Goal: Information Seeking & Learning: Learn about a topic

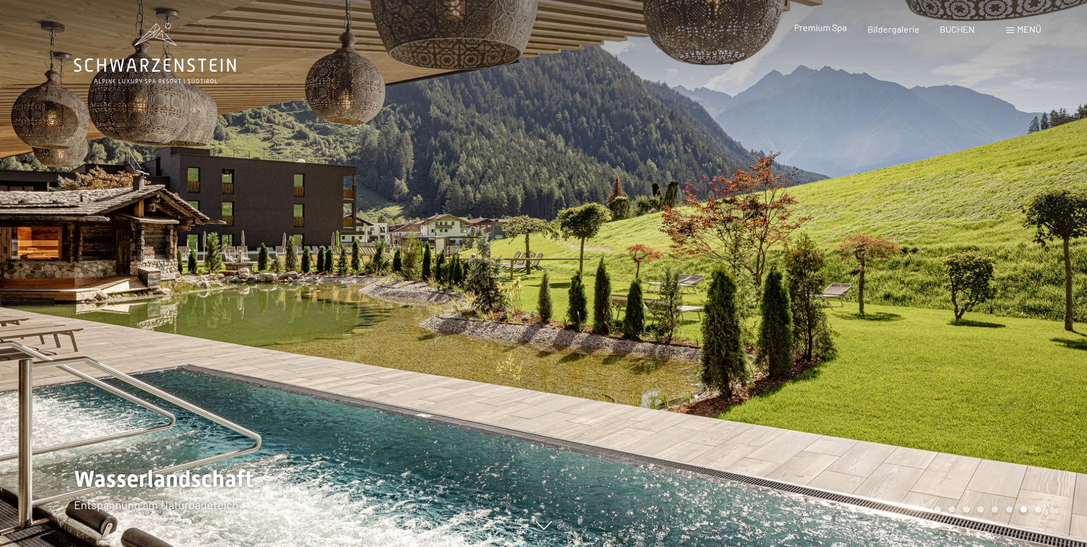
click at [836, 29] on span "Premium Spa" at bounding box center [820, 27] width 53 height 11
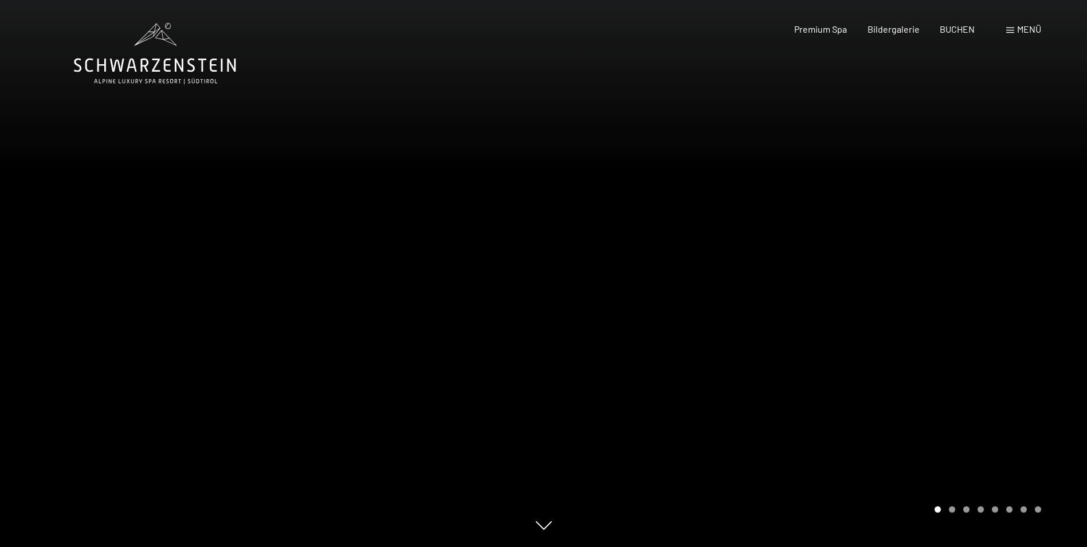
click at [951, 509] on div "Carousel Page 2" at bounding box center [952, 509] width 6 height 6
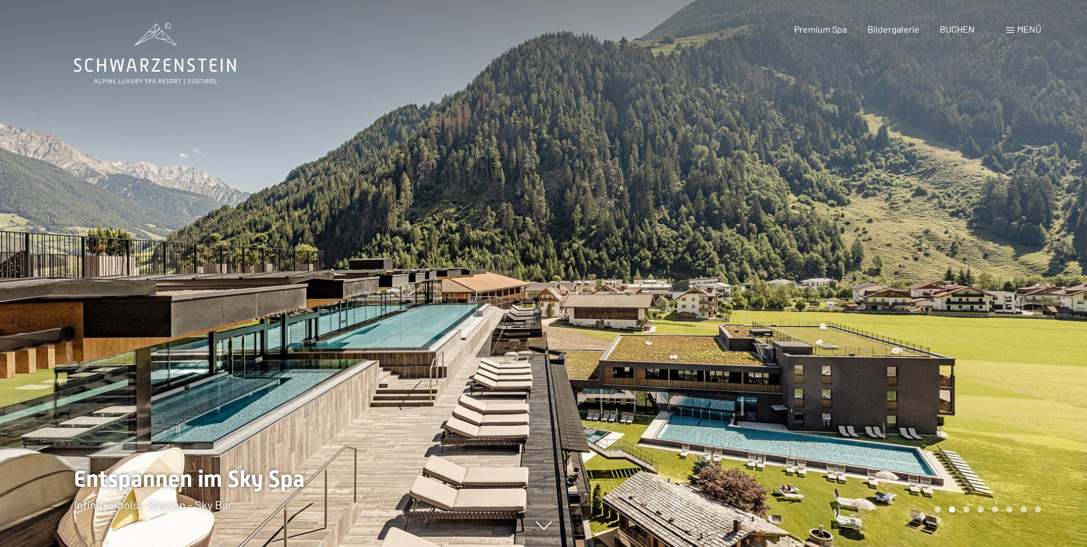
click at [966, 509] on div "Carousel Page 3" at bounding box center [966, 509] width 6 height 6
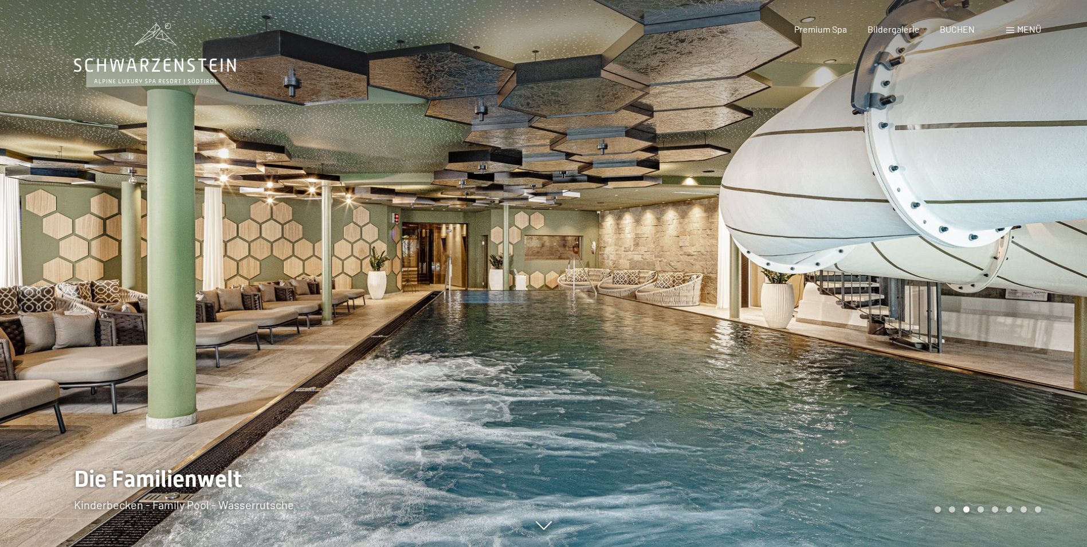
click at [984, 511] on div "Carousel Pagination" at bounding box center [986, 509] width 111 height 6
click at [981, 511] on div "Carousel Page 4" at bounding box center [981, 509] width 6 height 6
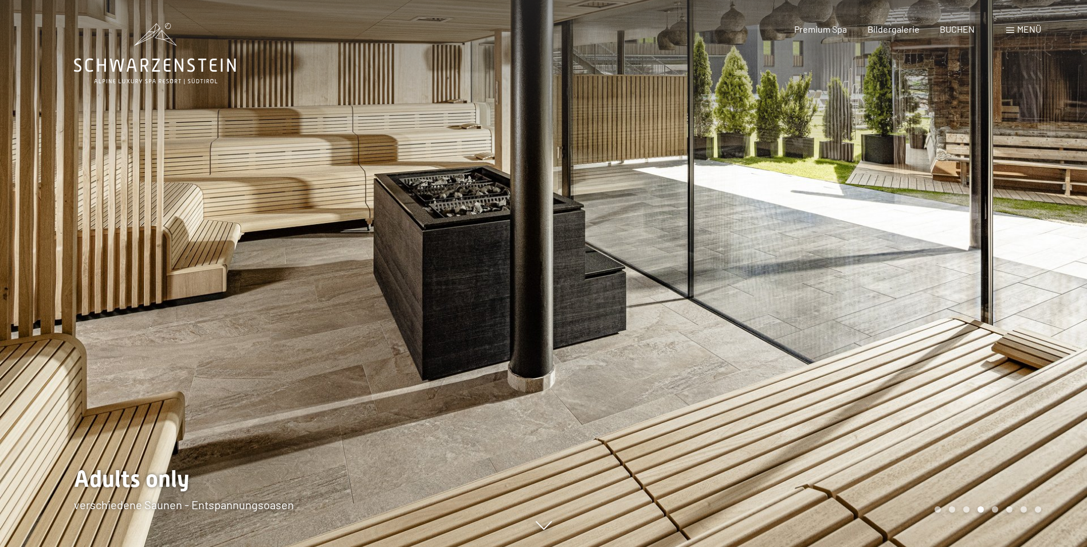
click at [996, 509] on div "Carousel Page 5" at bounding box center [995, 509] width 6 height 6
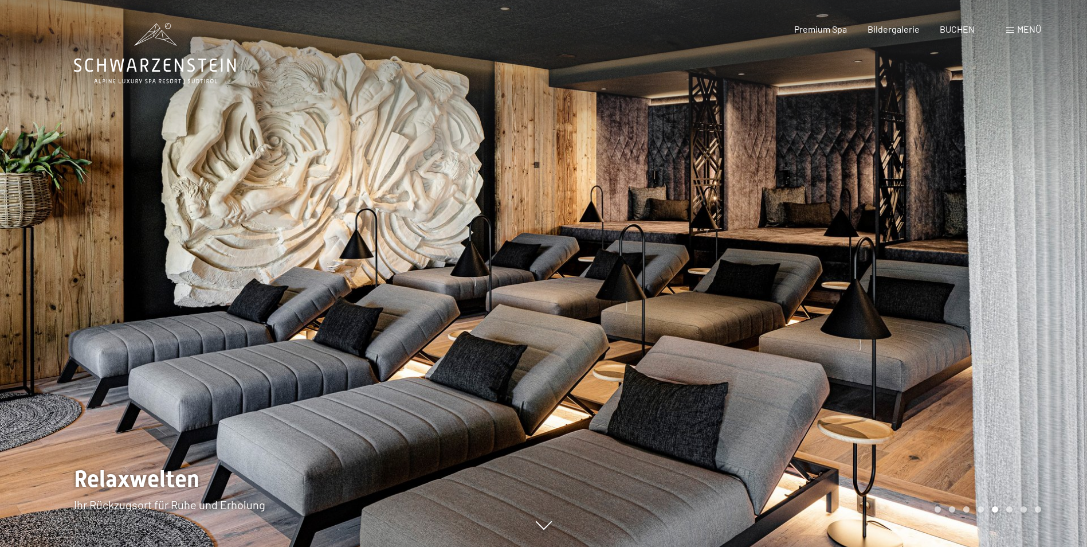
click at [1010, 509] on div "Carousel Page 6" at bounding box center [1009, 509] width 6 height 6
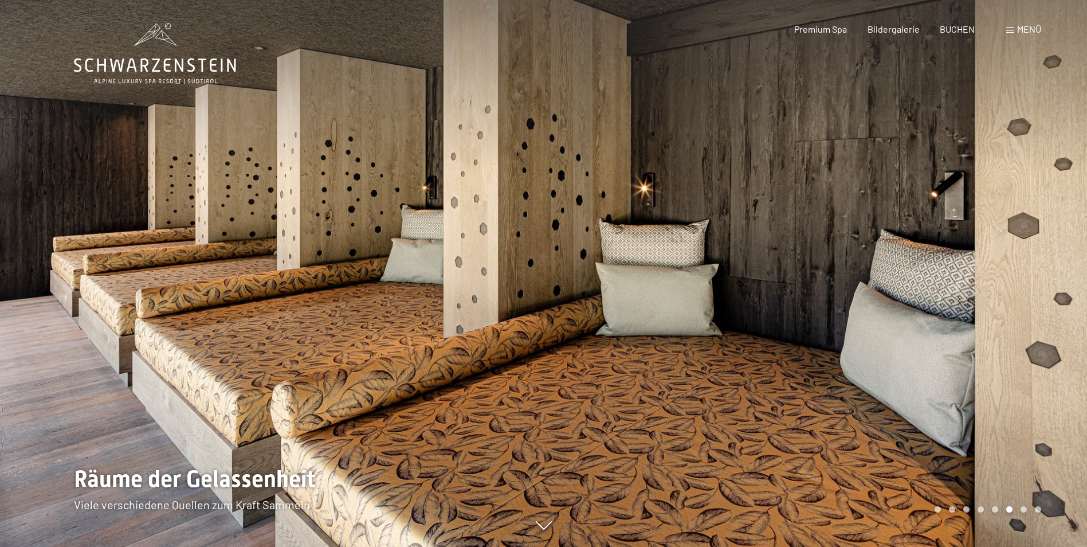
click at [1025, 508] on div "Carousel Page 7" at bounding box center [1024, 509] width 6 height 6
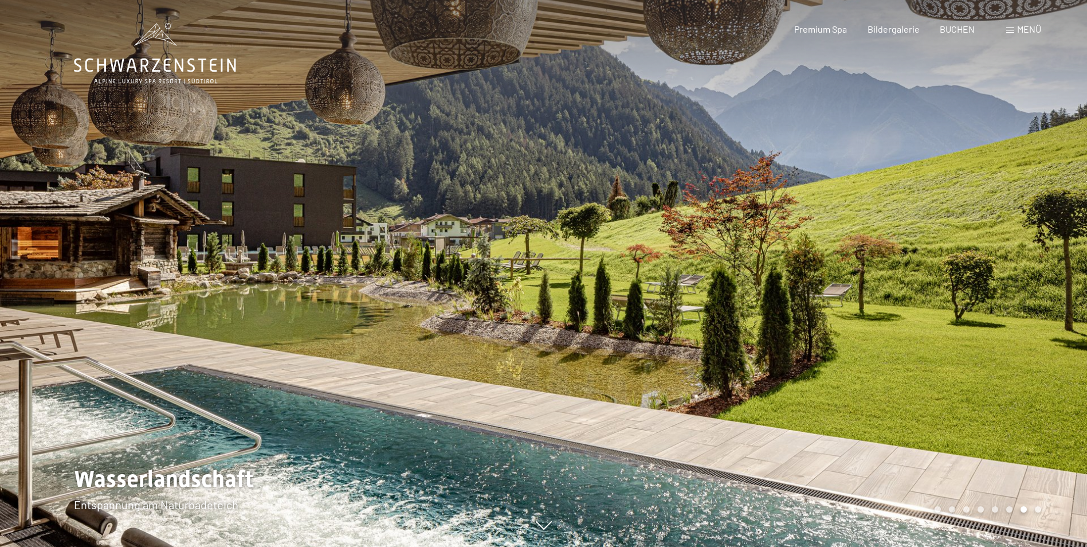
click at [1022, 30] on span "Menü" at bounding box center [1029, 28] width 24 height 11
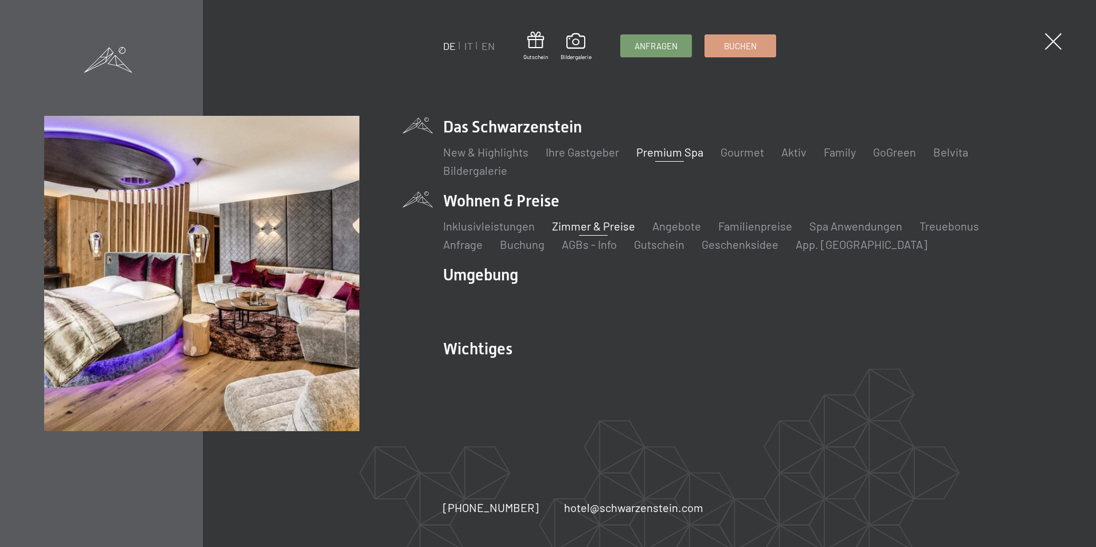
click at [576, 226] on link "Zimmer & Preise" at bounding box center [593, 226] width 83 height 14
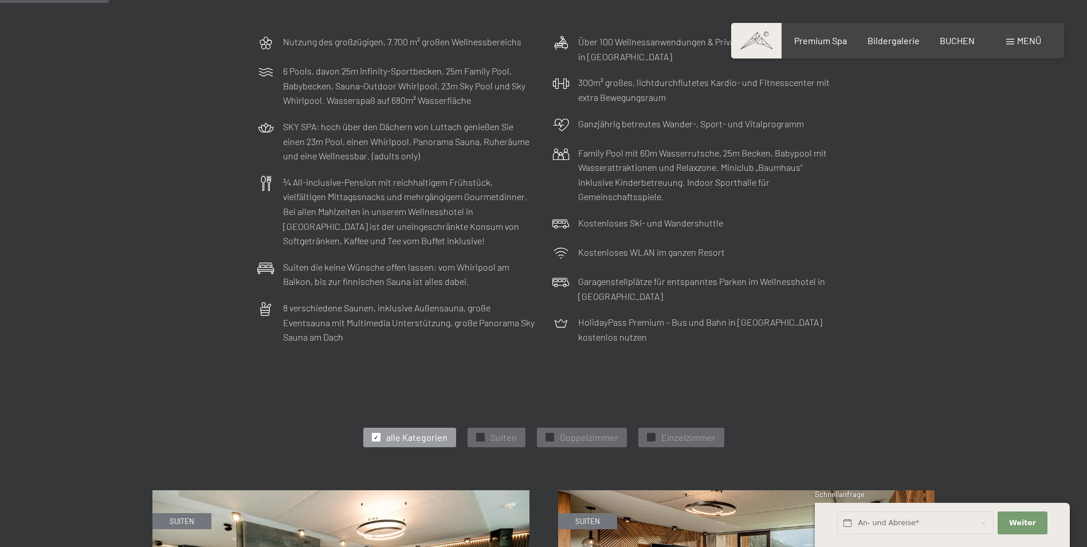
scroll to position [401, 0]
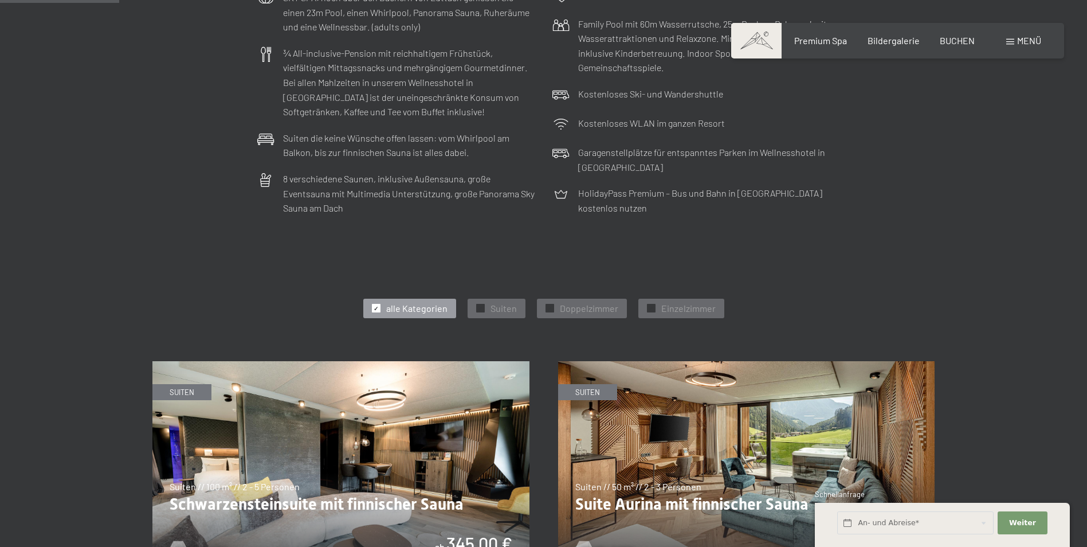
click at [489, 306] on span "Einwilligung Marketing*" at bounding box center [481, 306] width 95 height 11
click at [428, 306] on input "Einwilligung Marketing*" at bounding box center [422, 306] width 11 height 11
click at [478, 308] on span "Einwilligung Marketing*" at bounding box center [481, 306] width 95 height 11
click at [428, 308] on input "Einwilligung Marketing*" at bounding box center [422, 306] width 11 height 11
checkbox input "false"
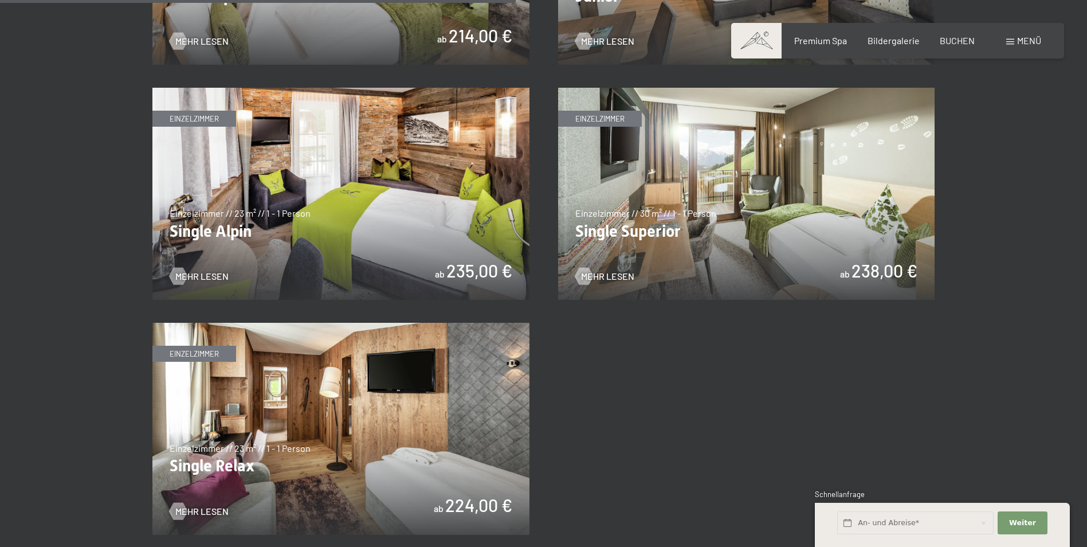
scroll to position [1870, 0]
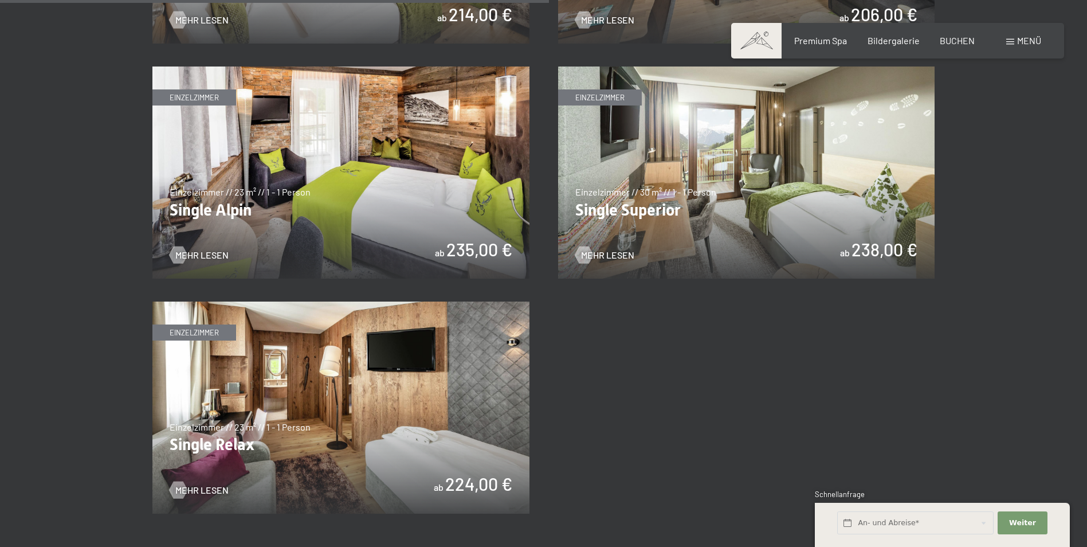
click at [393, 417] on img at bounding box center [340, 407] width 377 height 212
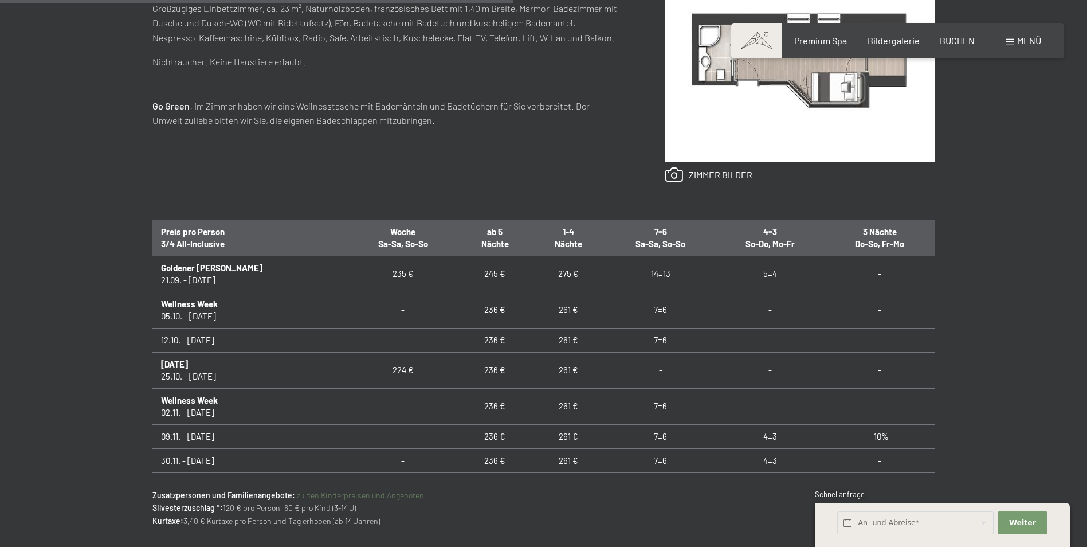
scroll to position [688, 0]
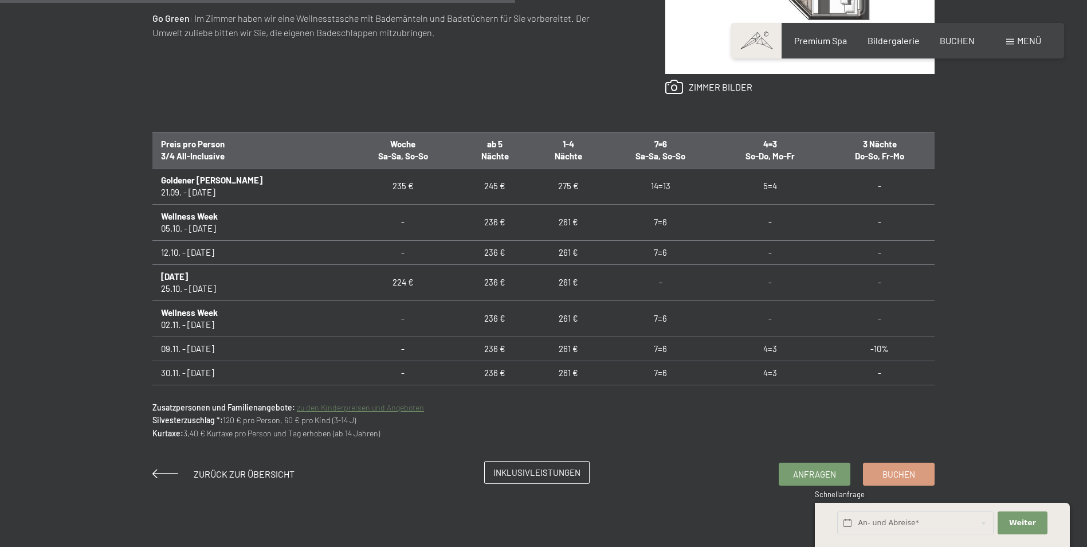
click at [535, 473] on span "Inklusivleistungen" at bounding box center [536, 472] width 87 height 12
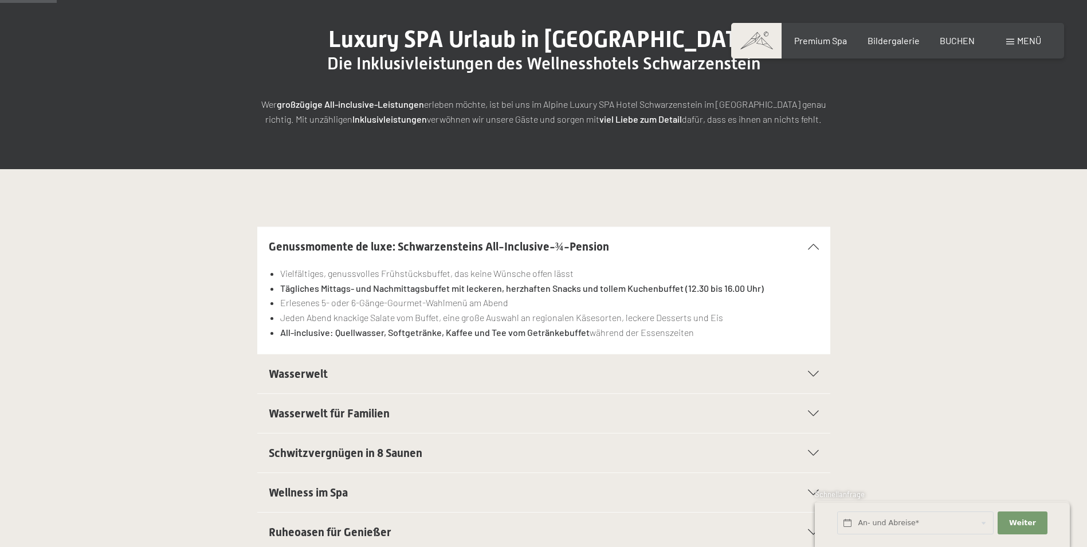
scroll to position [115, 0]
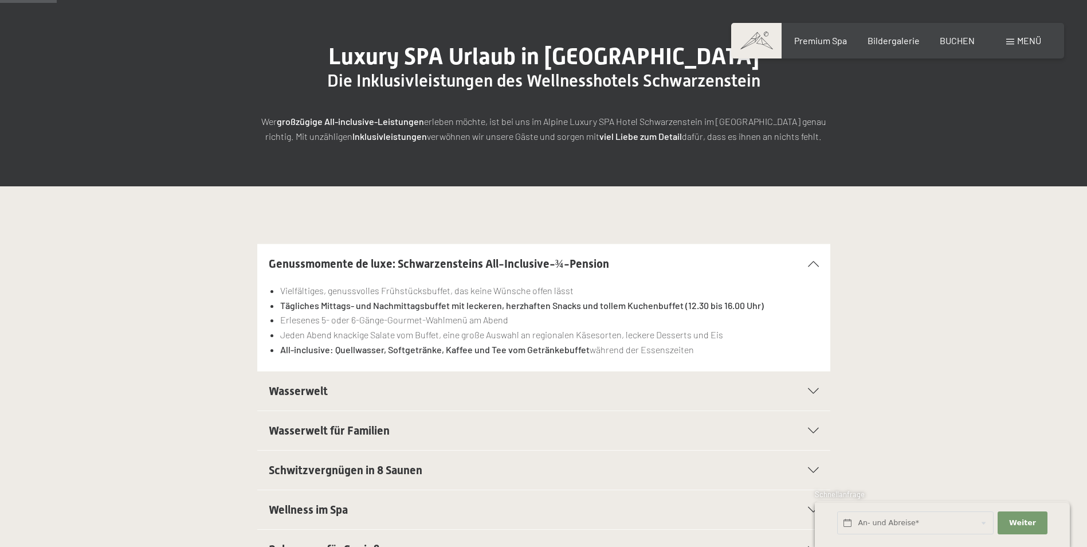
click at [814, 267] on div "Genussmomente de luxe: Schwarzensteins All-Inclusive-¾-Pension" at bounding box center [544, 263] width 550 height 39
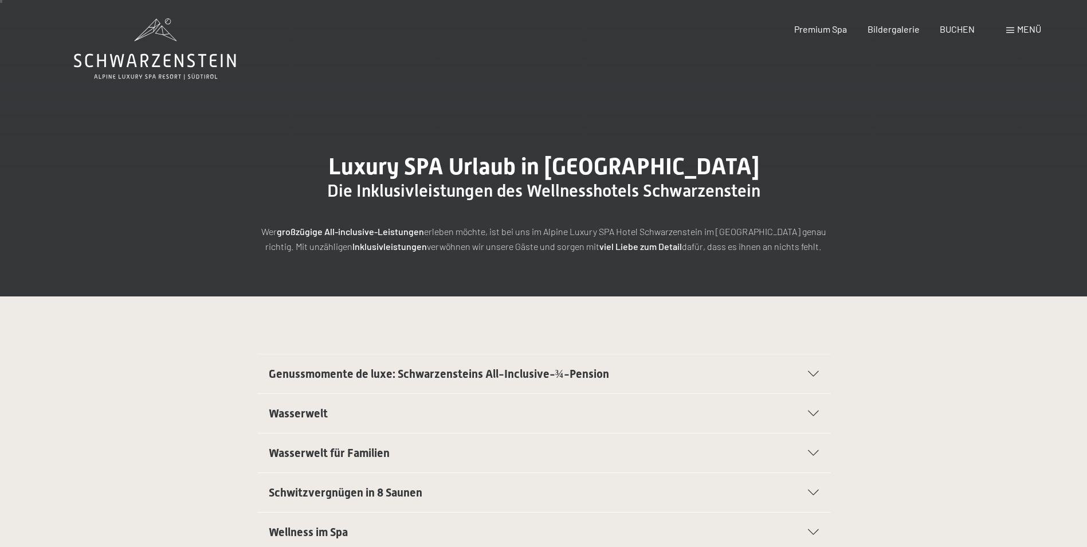
scroll to position [0, 0]
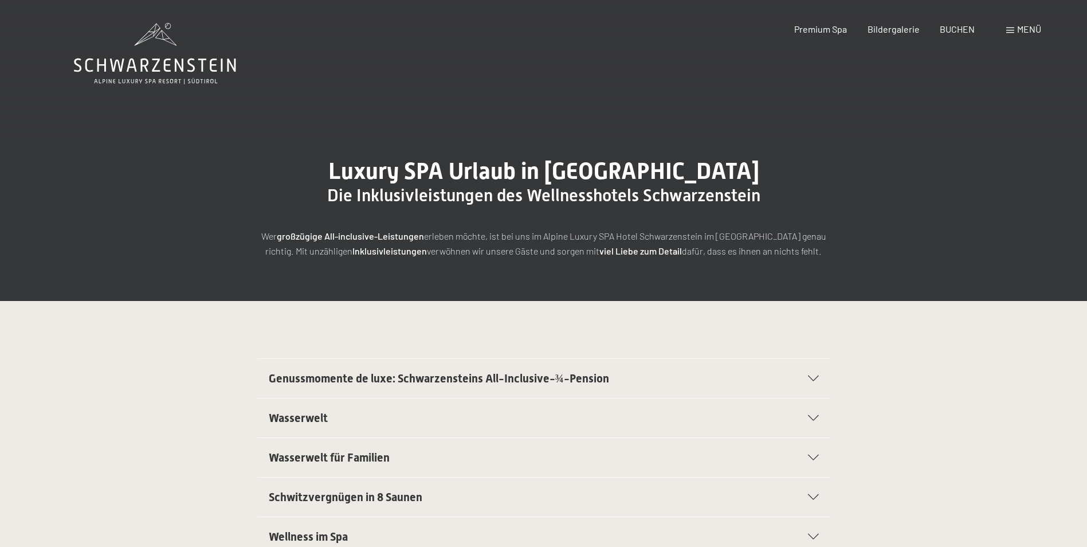
click at [1017, 29] on span "Menü" at bounding box center [1029, 28] width 24 height 11
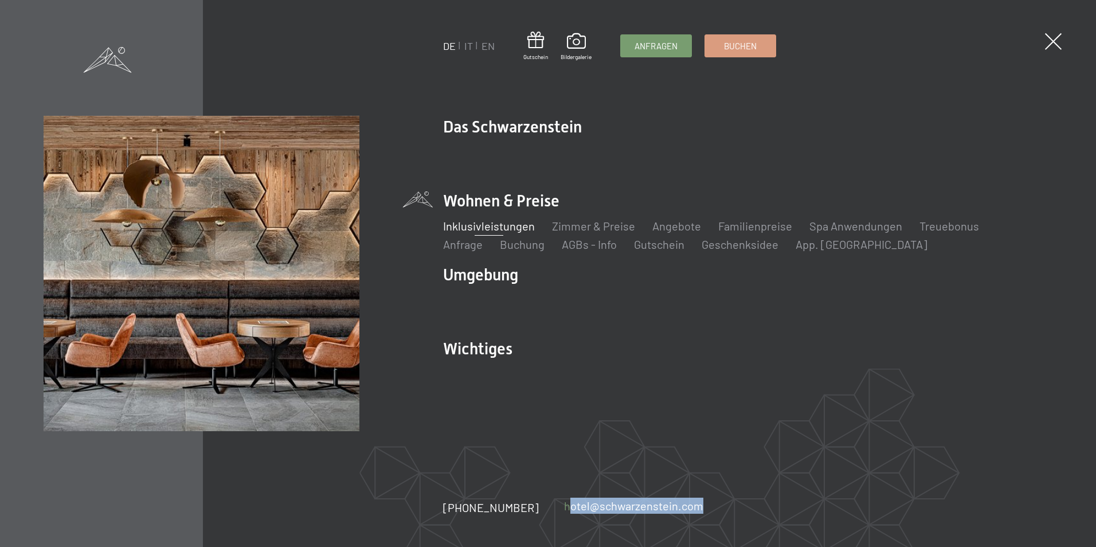
drag, startPoint x: 692, startPoint y: 509, endPoint x: 550, endPoint y: 509, distance: 142.1
click at [550, 509] on div "+39 0474 674100 hotel@ no-spam. schwarzenstein. no-spam. com" at bounding box center [585, 507] width 285 height 16
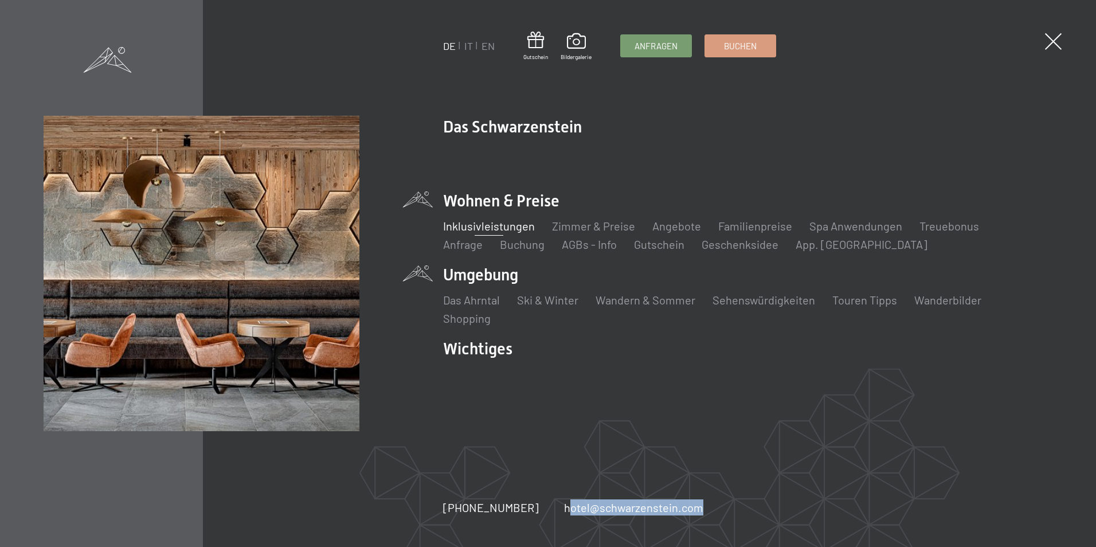
copy link "hotel@ no-spam. schwarzenstein. no-spam. com"
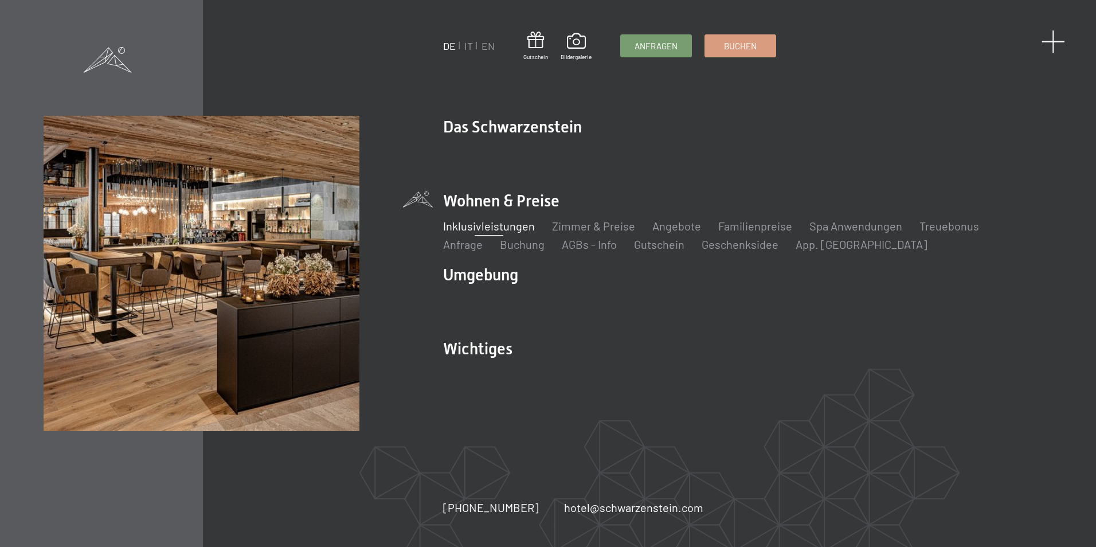
click at [1056, 41] on span at bounding box center [1052, 41] width 23 height 23
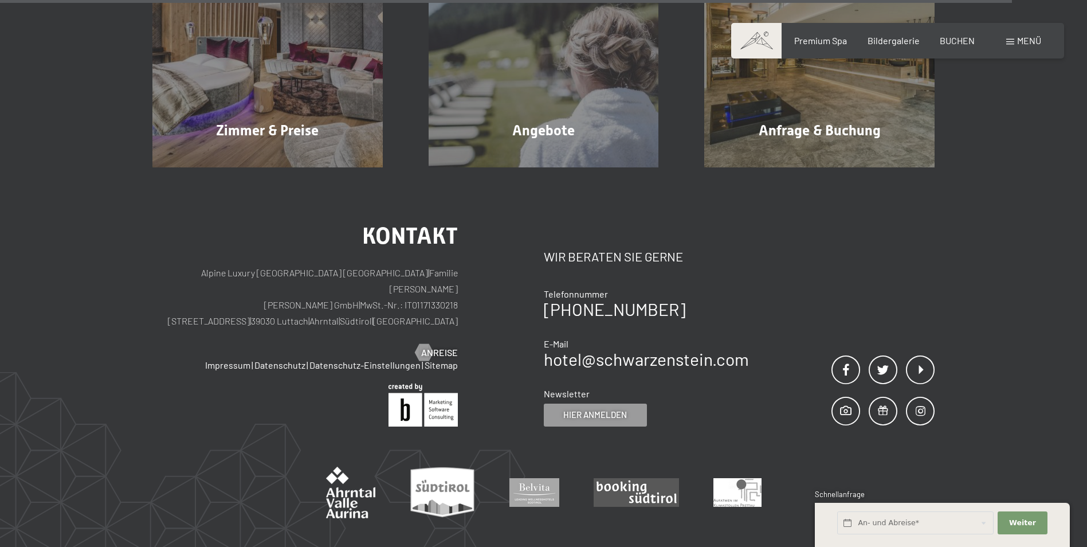
scroll to position [2006, 0]
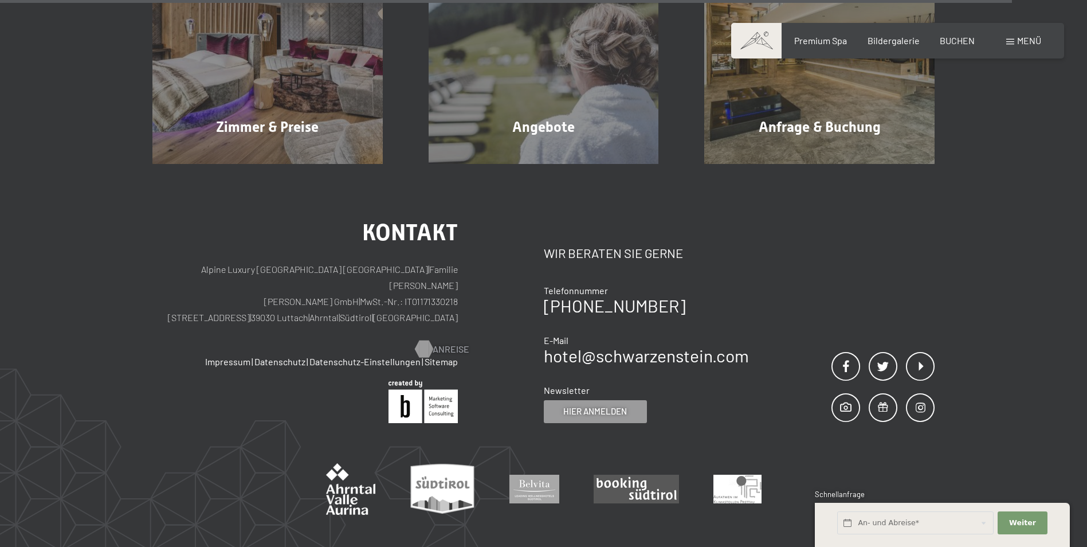
click at [439, 343] on span "Anreise" at bounding box center [451, 349] width 37 height 13
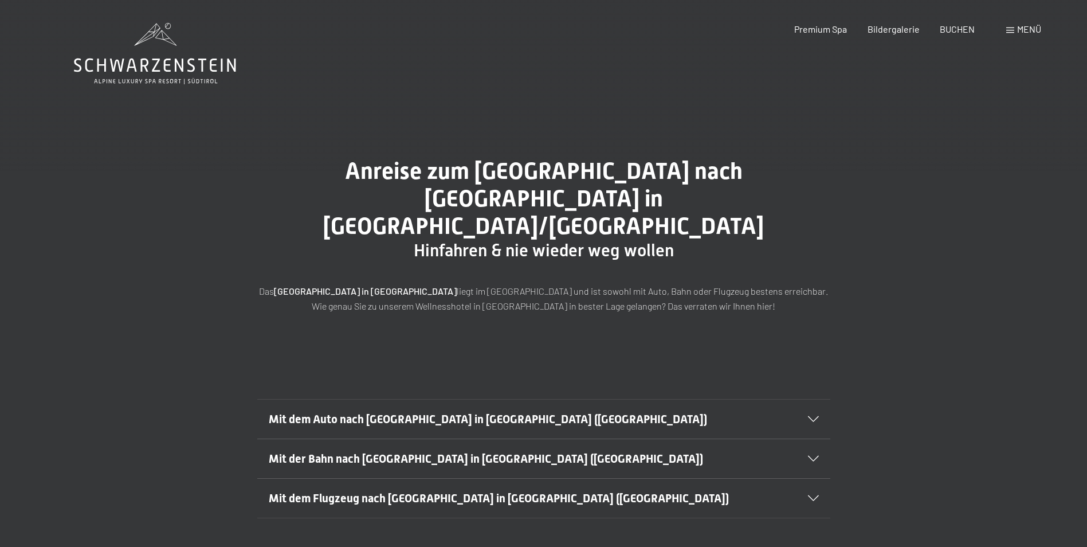
click at [808, 399] on div "Mit dem Auto nach [GEOGRAPHIC_DATA] in [GEOGRAPHIC_DATA] ([GEOGRAPHIC_DATA])" at bounding box center [544, 418] width 550 height 39
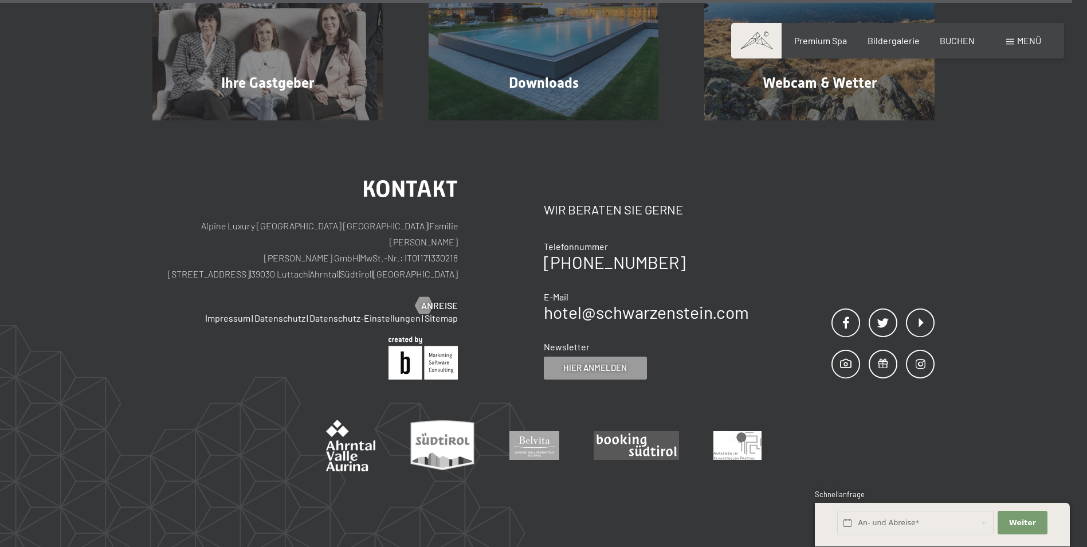
scroll to position [1488, 0]
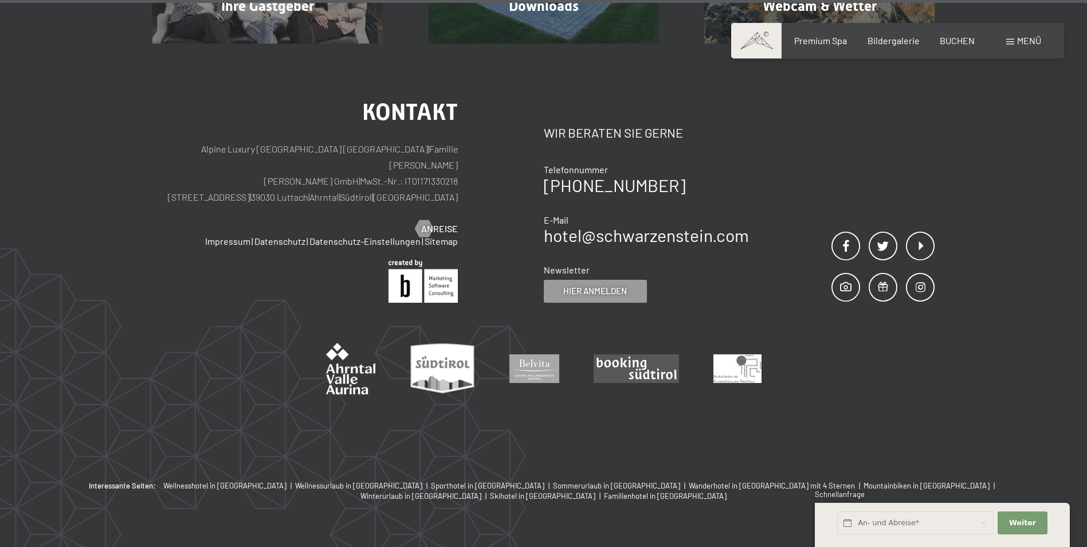
drag, startPoint x: 247, startPoint y: 154, endPoint x: 429, endPoint y: 157, distance: 182.3
click at [429, 157] on p "Alpine Luxury [GEOGRAPHIC_DATA] SCHWARZENSTEIN | Familie [PERSON_NAME] [PERSON_…" at bounding box center [304, 173] width 305 height 64
copy p "[STREET_ADDRESS] | [GEOGRAPHIC_DATA] | [GEOGRAPHIC_DATA]"
